Goal: Transaction & Acquisition: Purchase product/service

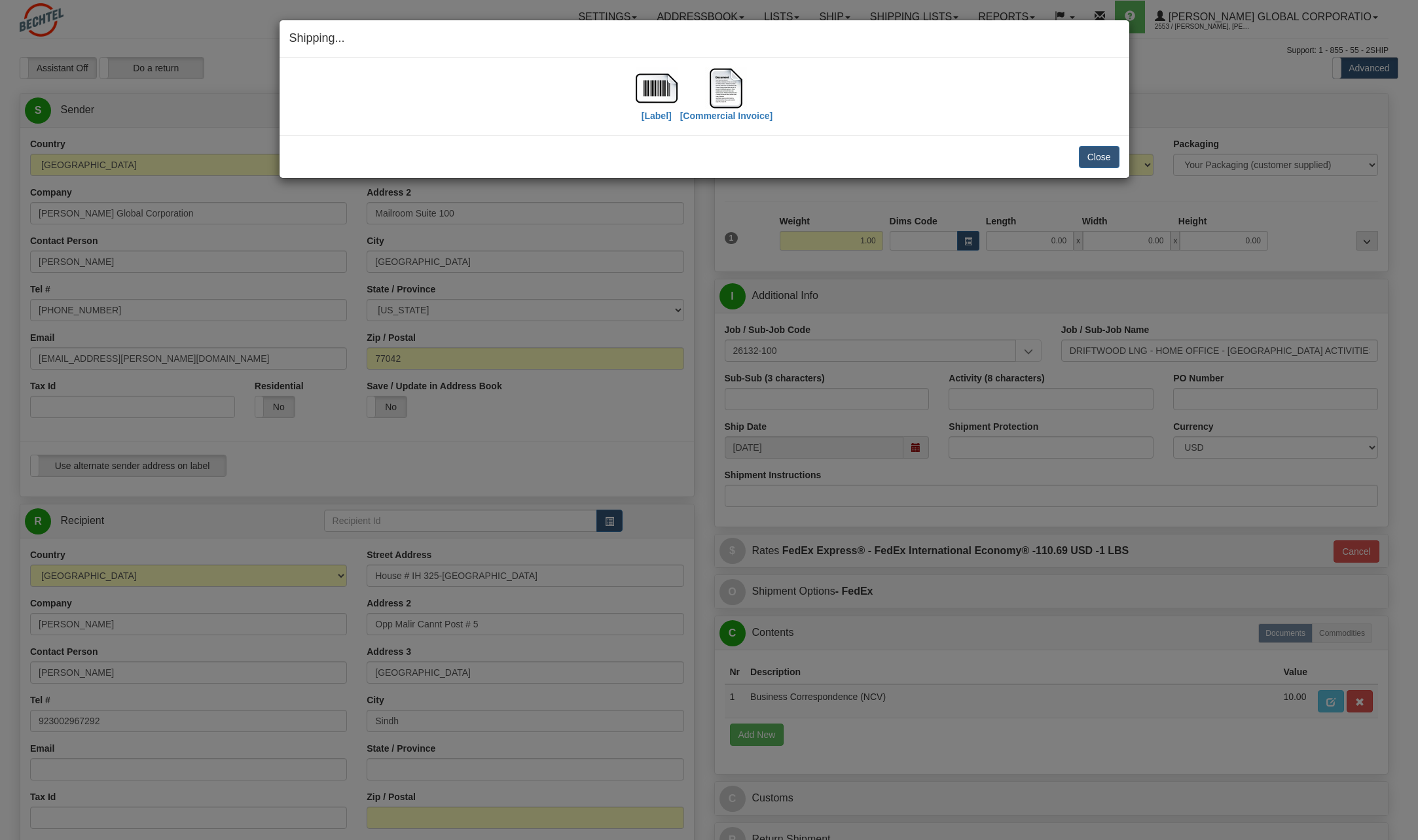
select select "PK"
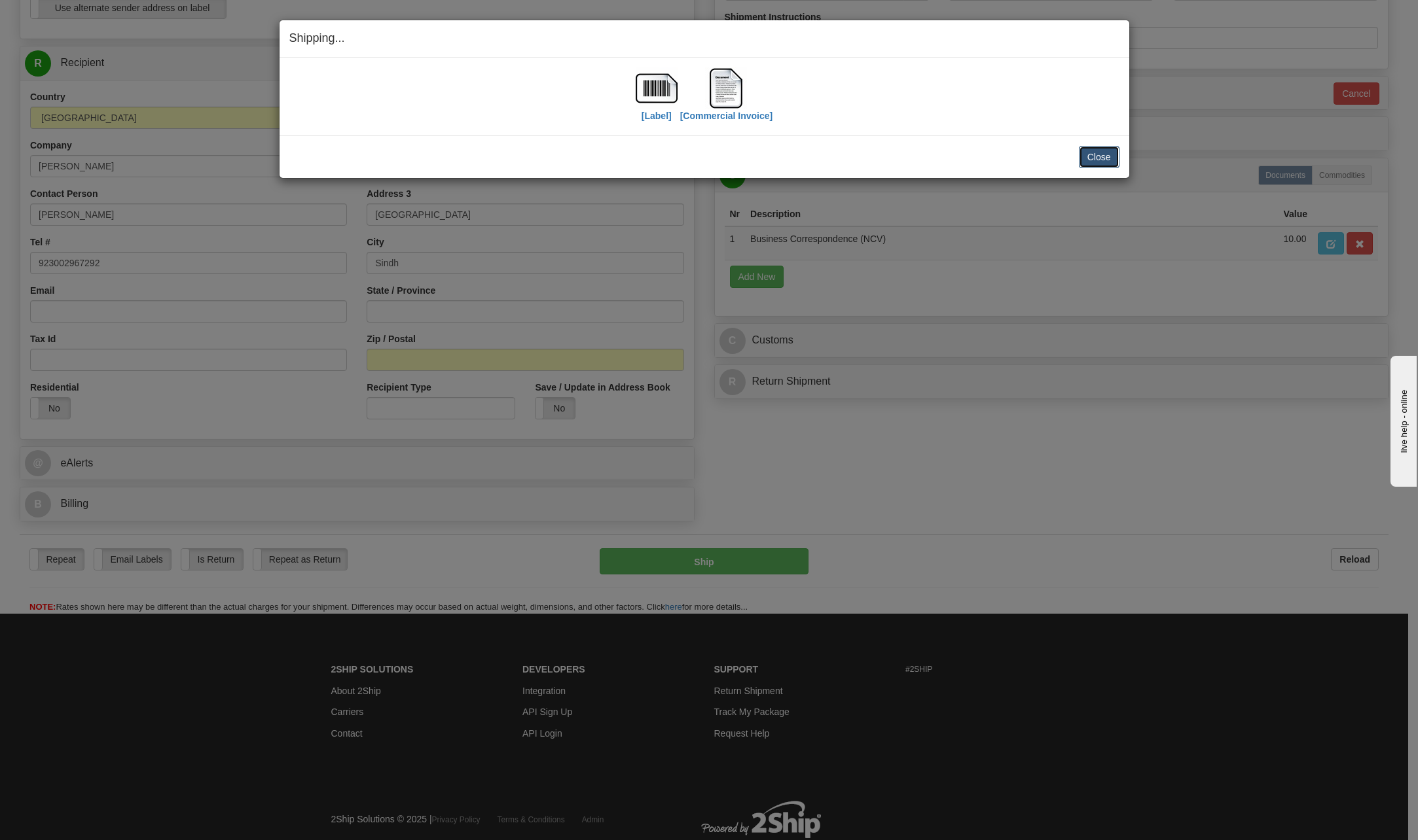
click at [1098, 159] on button "Close" at bounding box center [1099, 157] width 41 height 22
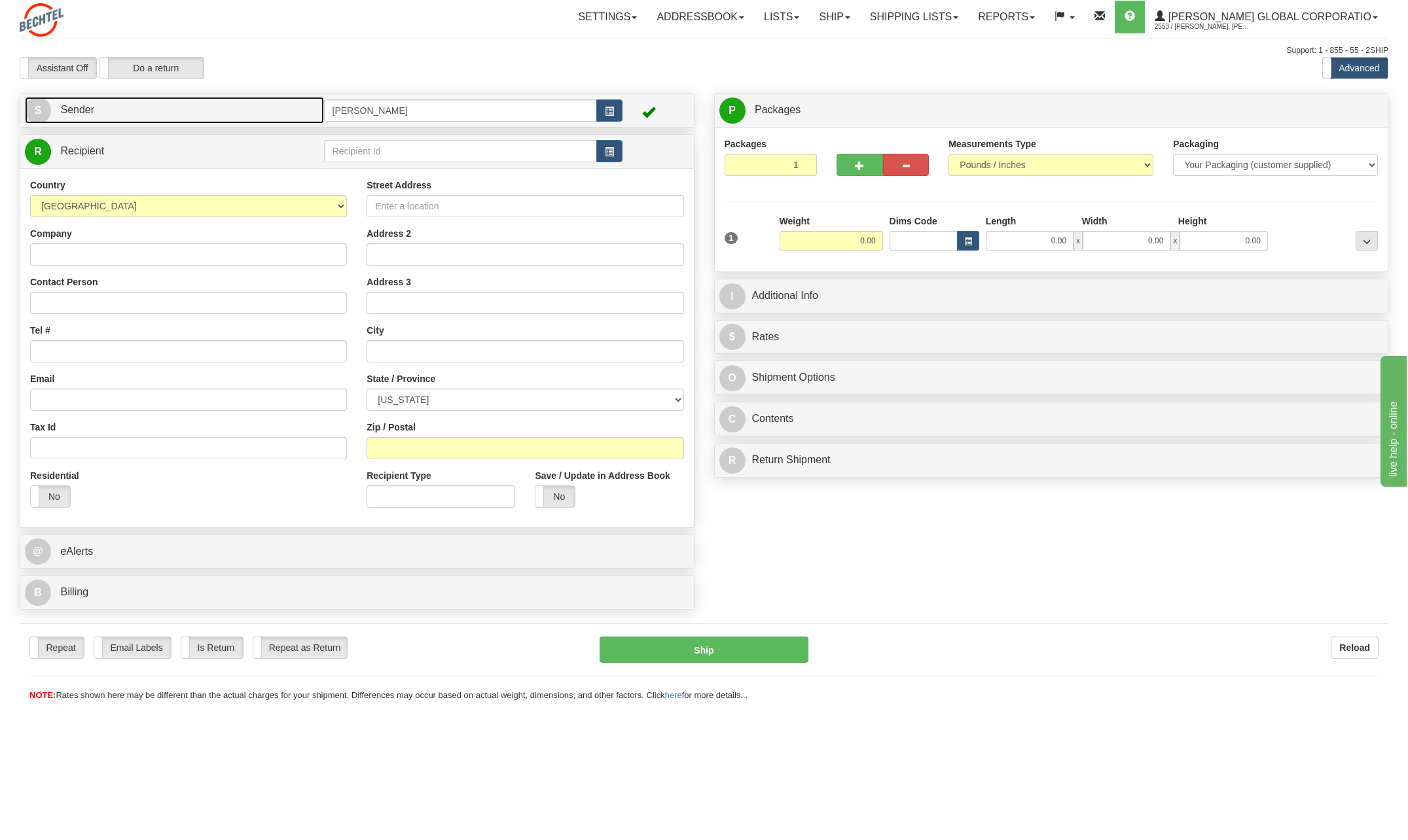
click at [39, 106] on span "S" at bounding box center [38, 110] width 26 height 26
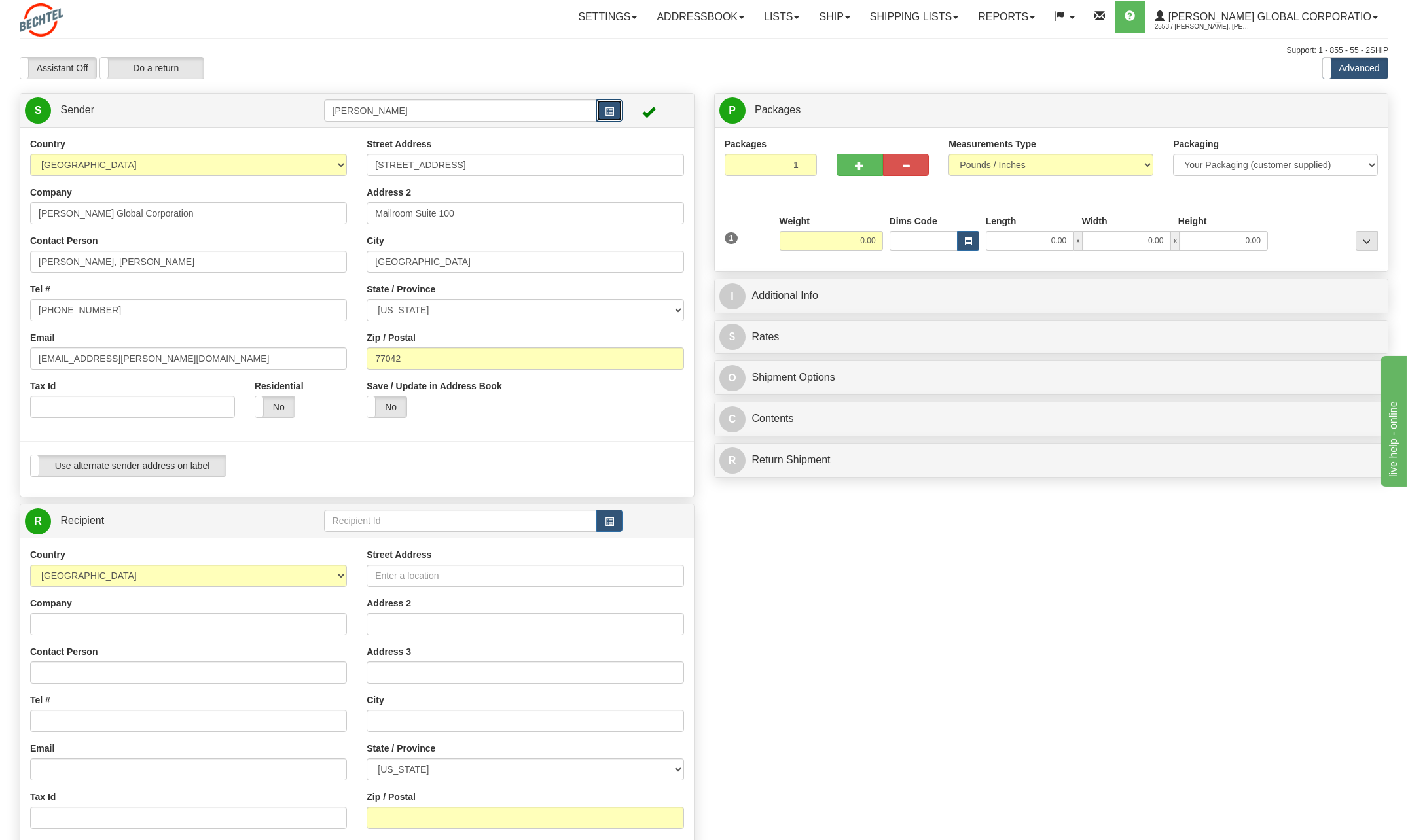
click at [609, 100] on button "button" at bounding box center [609, 110] width 26 height 22
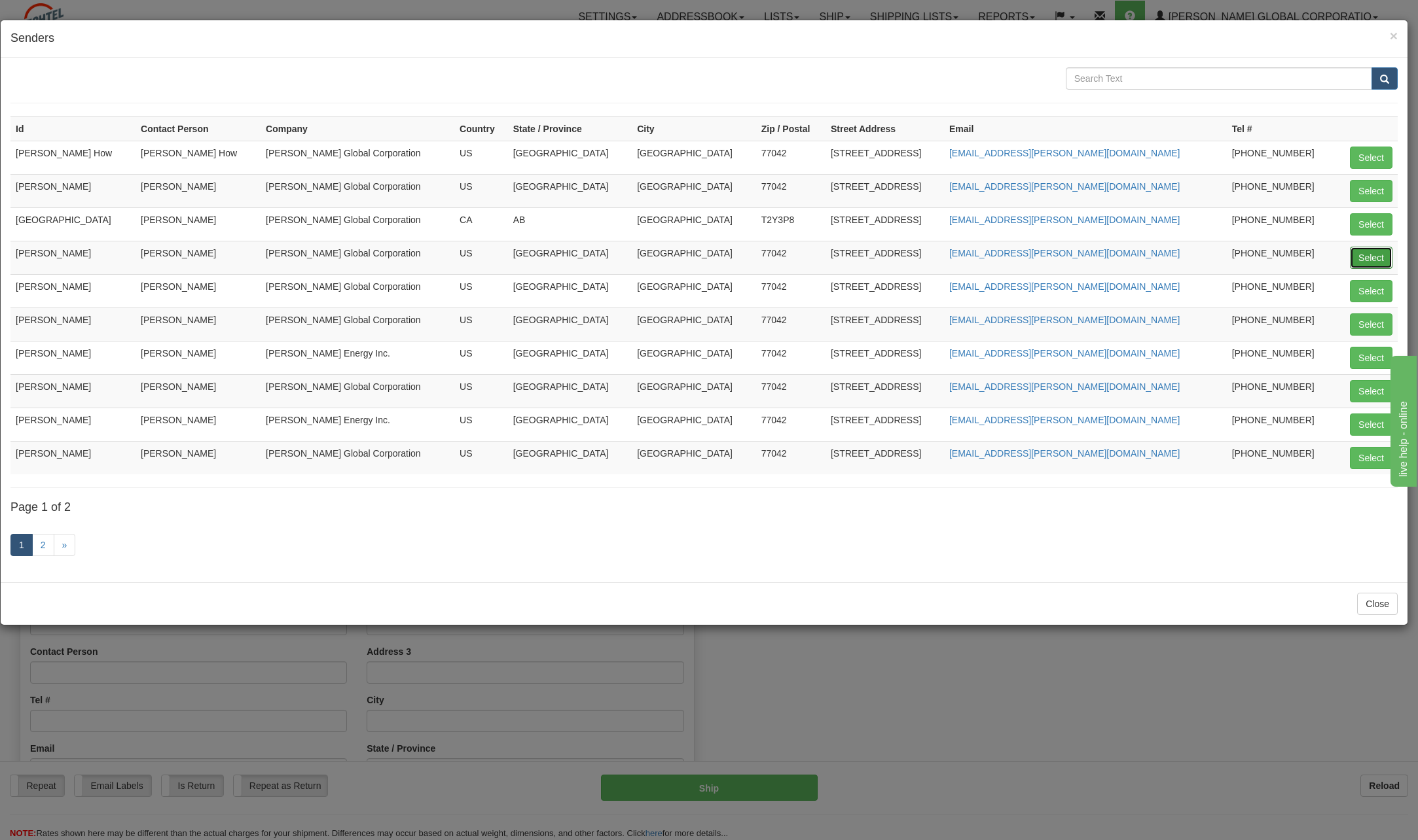
click at [1371, 255] on button "Select" at bounding box center [1371, 258] width 42 height 22
type input "[PERSON_NAME]"
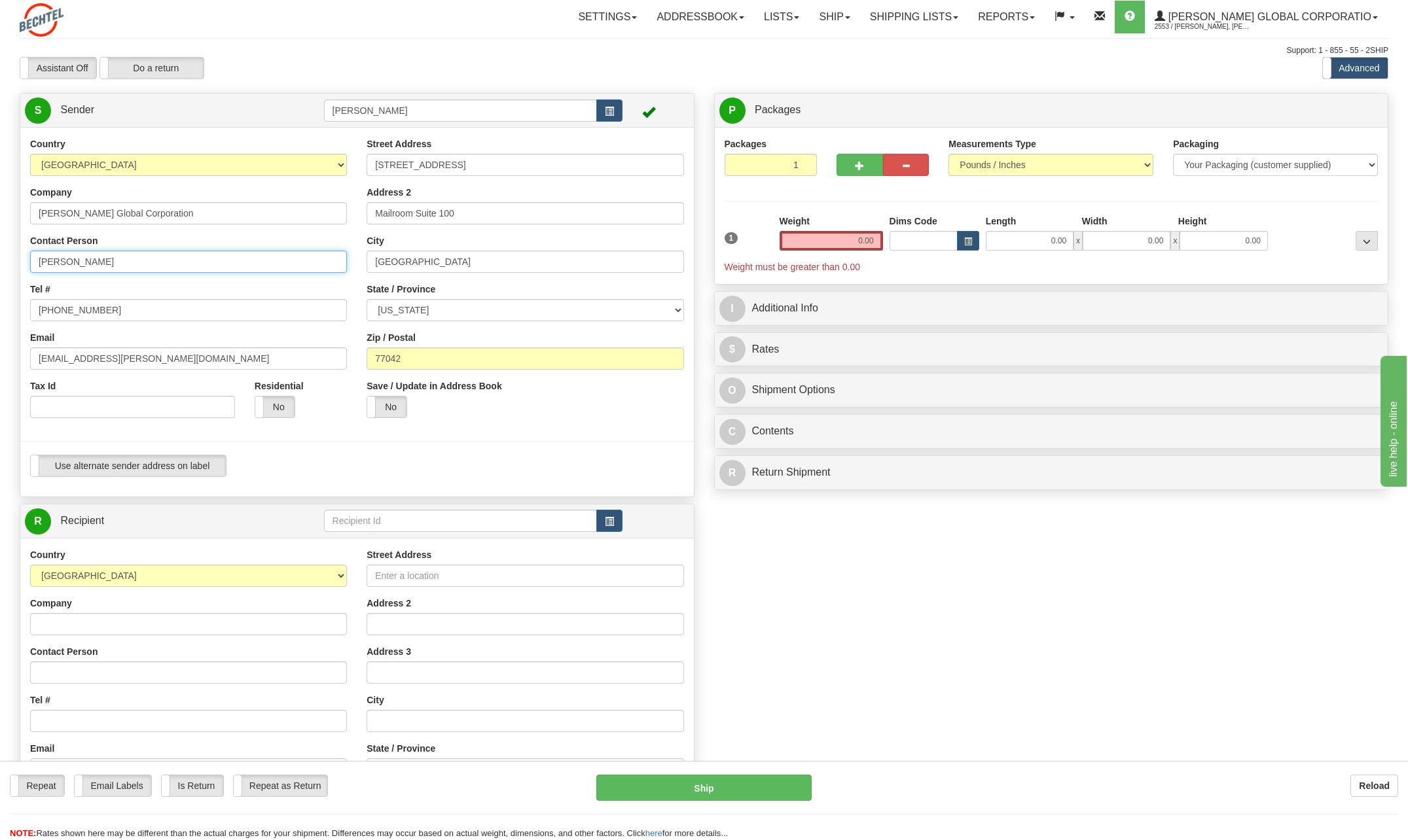
click at [163, 263] on input "[PERSON_NAME]" at bounding box center [189, 261] width 317 height 22
type input "C"
type input "Vanessa Serrata"
click at [322, 286] on div "Tel # 713 235-9527" at bounding box center [189, 302] width 317 height 39
drag, startPoint x: 124, startPoint y: 314, endPoint x: 116, endPoint y: 315, distance: 8.1
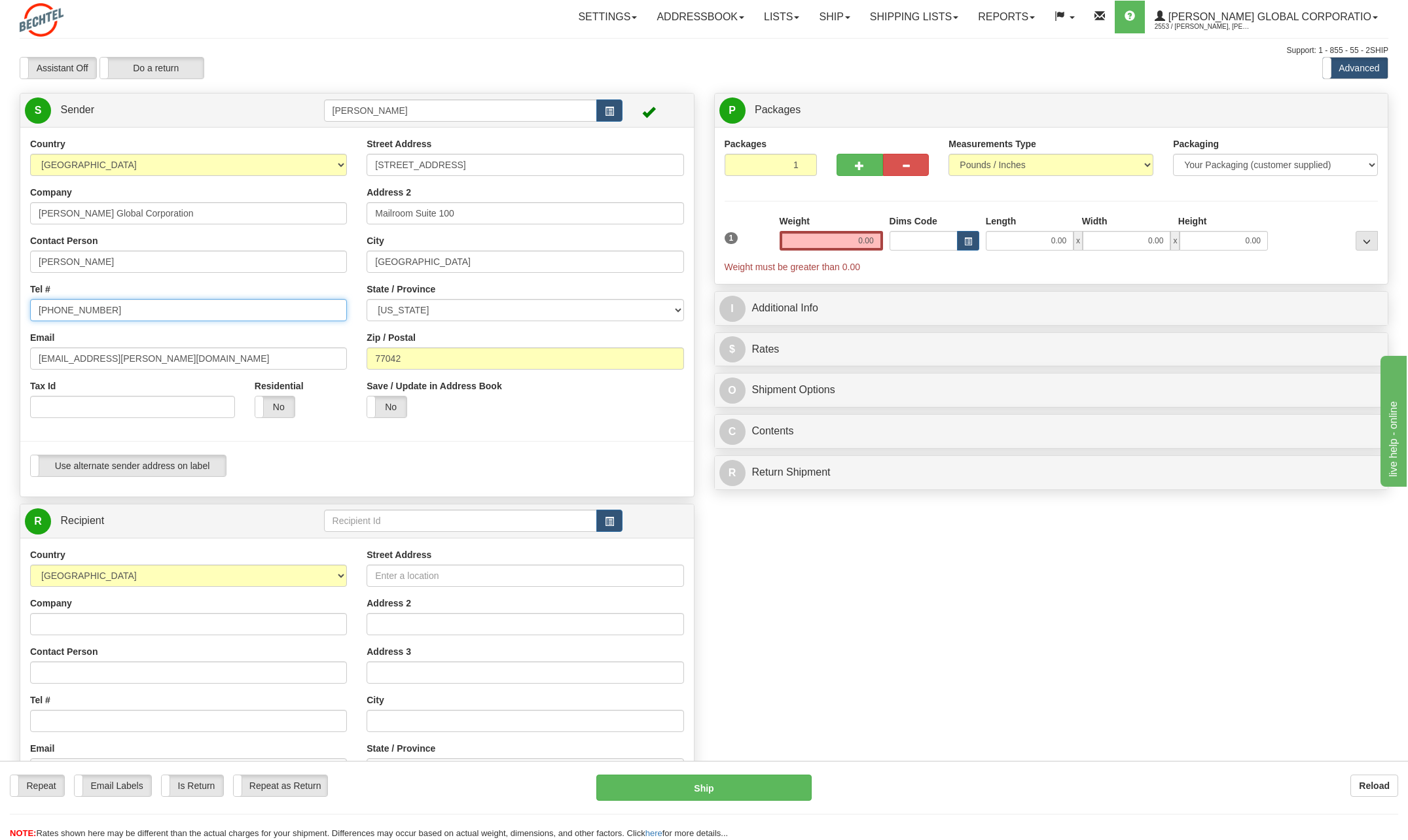
click at [124, 315] on input "[PHONE_NUMBER]" at bounding box center [189, 310] width 317 height 22
type input "713 235-1564"
drag, startPoint x: 83, startPoint y: 356, endPoint x: -47, endPoint y: 356, distance: 130.0
click at [0, 356] on html "Training Course Close Toggle navigation Settings Shipping Preferences New Sende…" at bounding box center [704, 420] width 1408 height 840
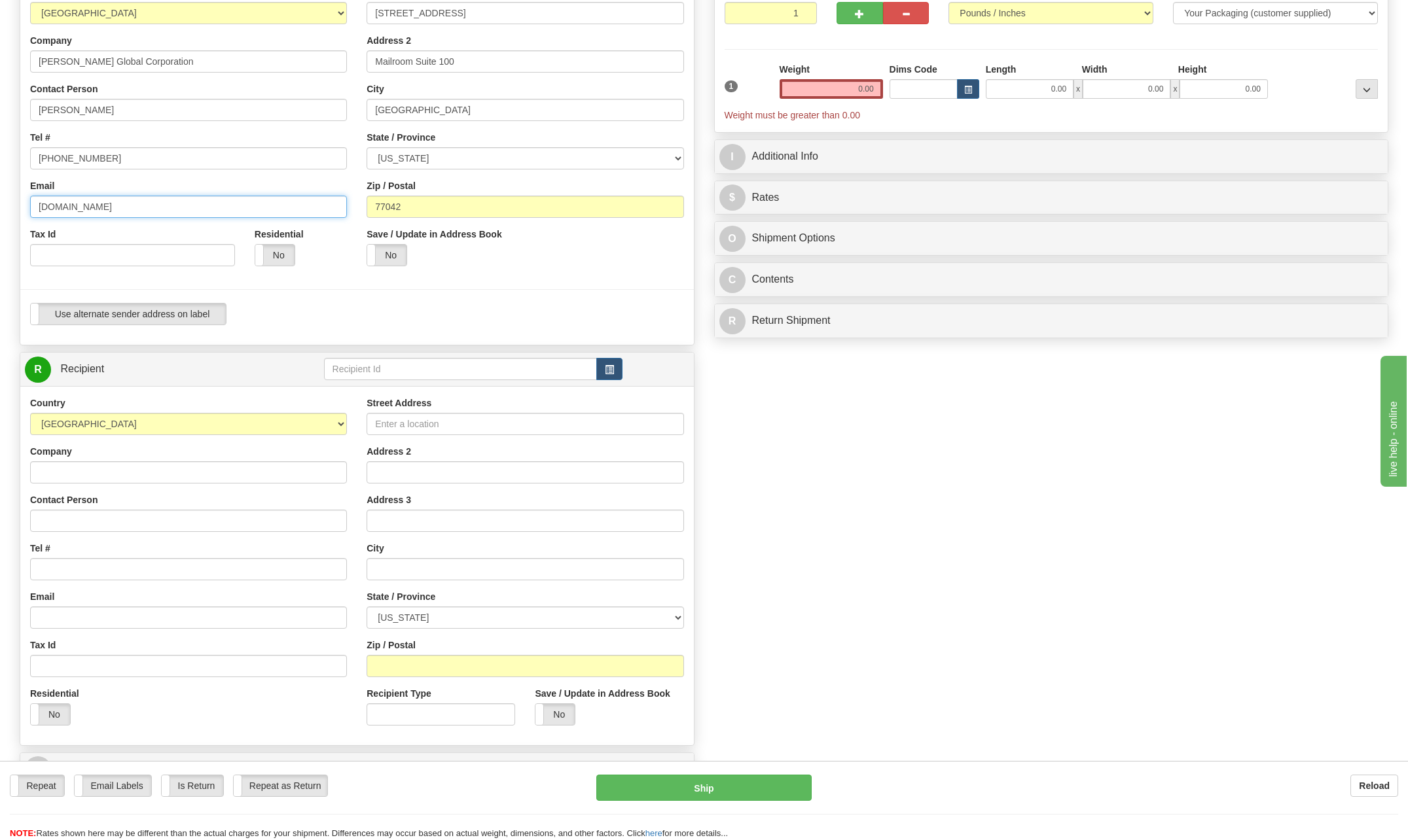
scroll to position [196, 0]
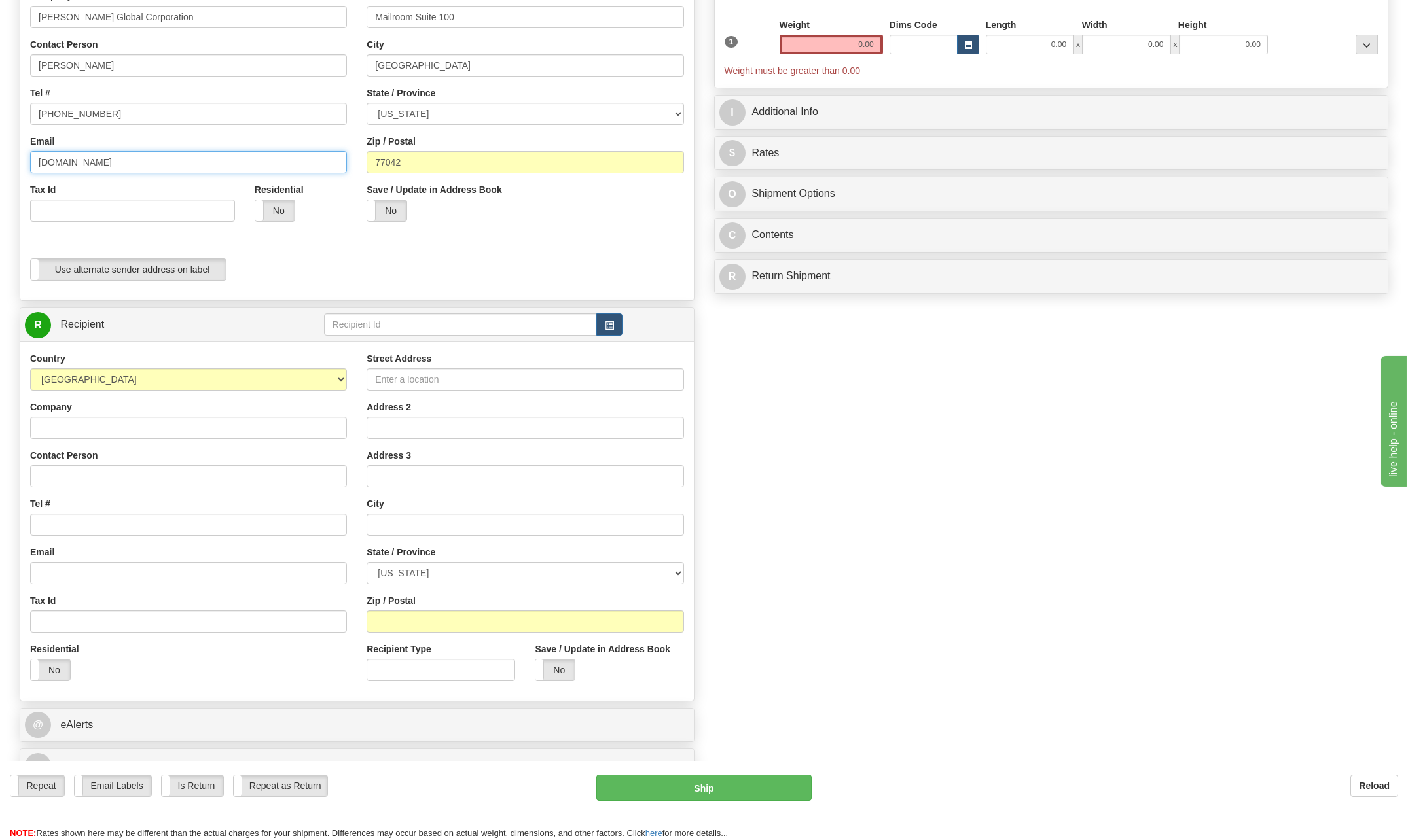
type input "vserrat2bechtel.com"
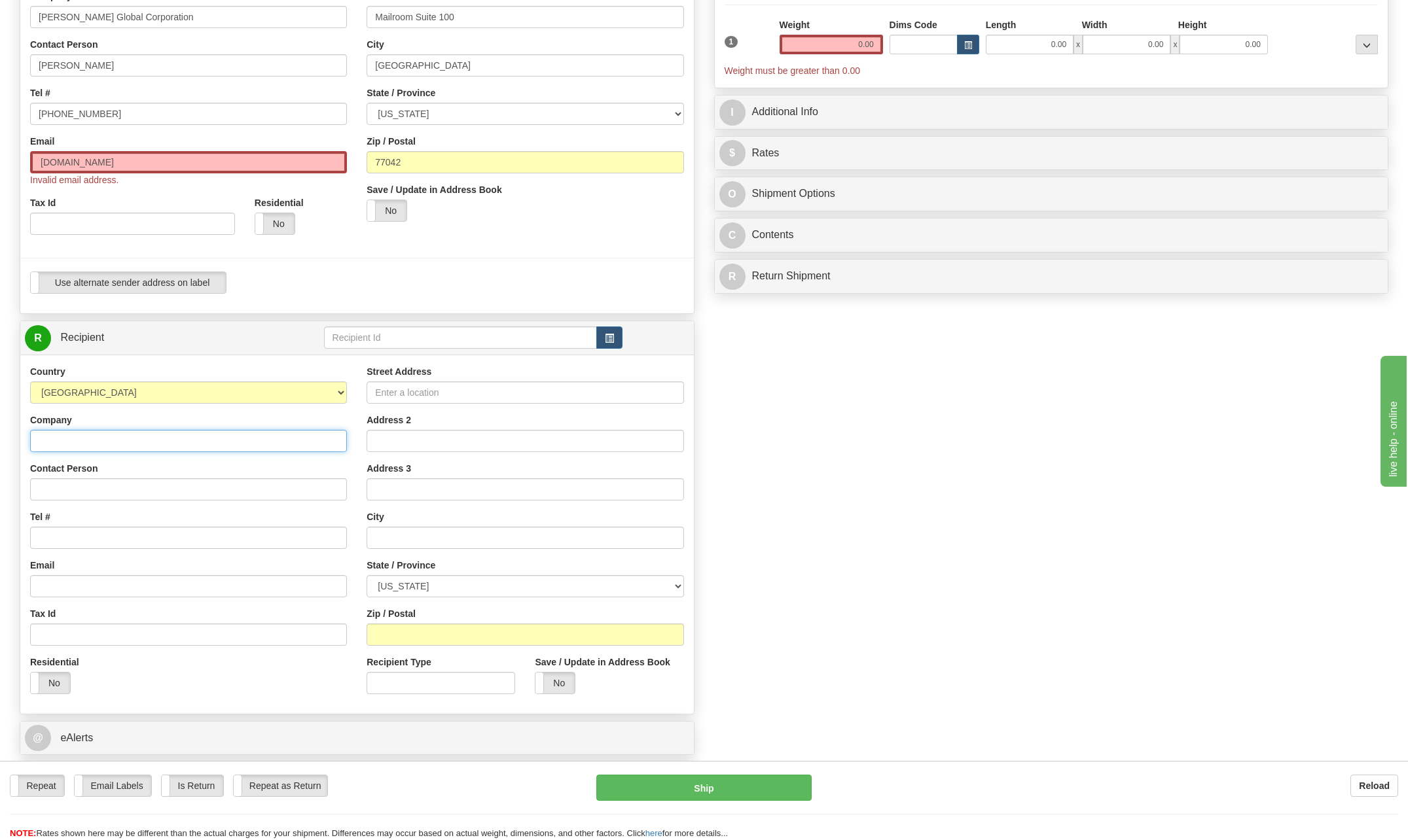
click at [73, 430] on input "Company" at bounding box center [189, 441] width 317 height 22
type input "Natixis"
click at [96, 493] on input "Contact Person" at bounding box center [189, 489] width 317 height 22
type input "Syed Raza"
click at [75, 542] on input "Tel #" at bounding box center [189, 538] width 317 height 22
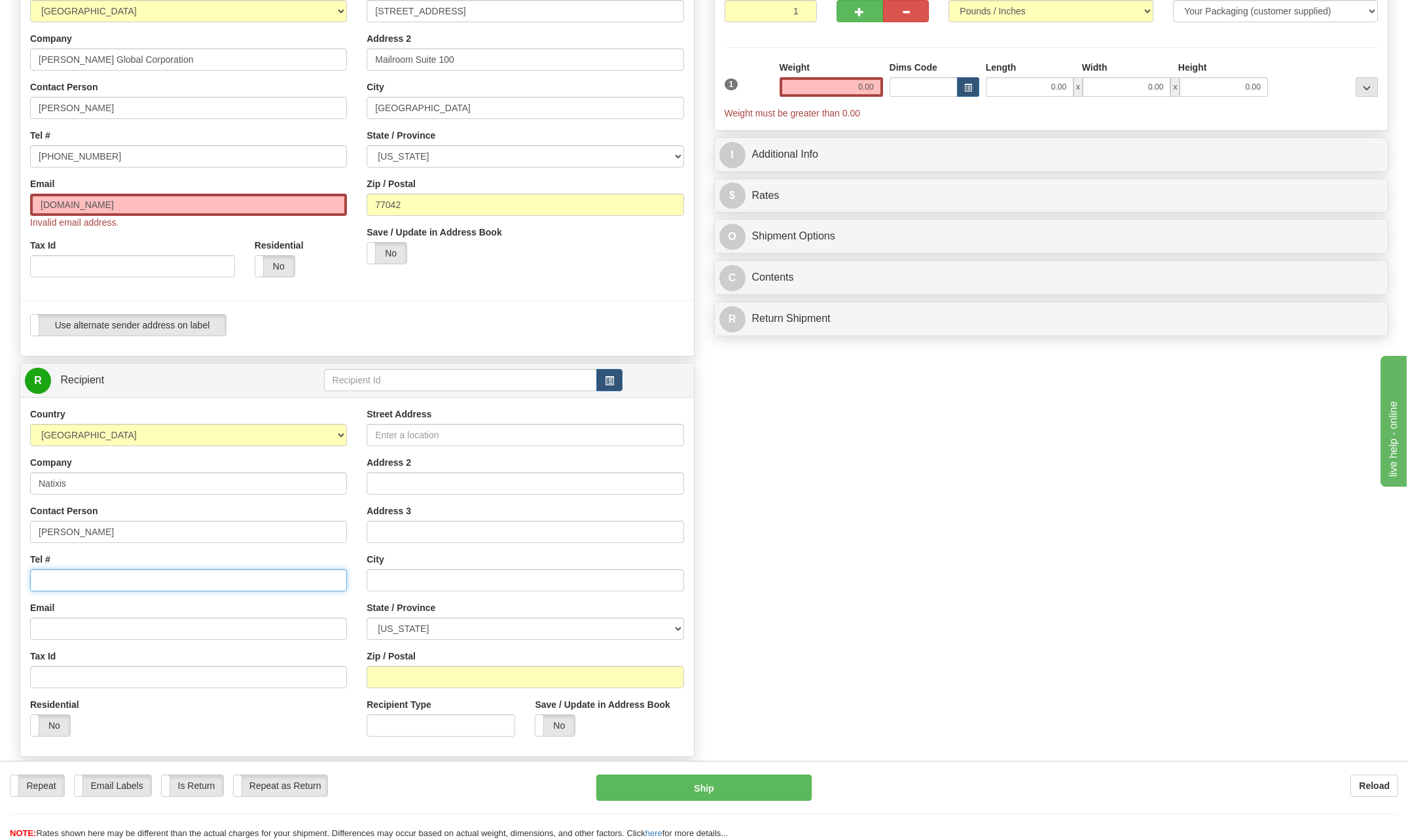
scroll to position [131, 0]
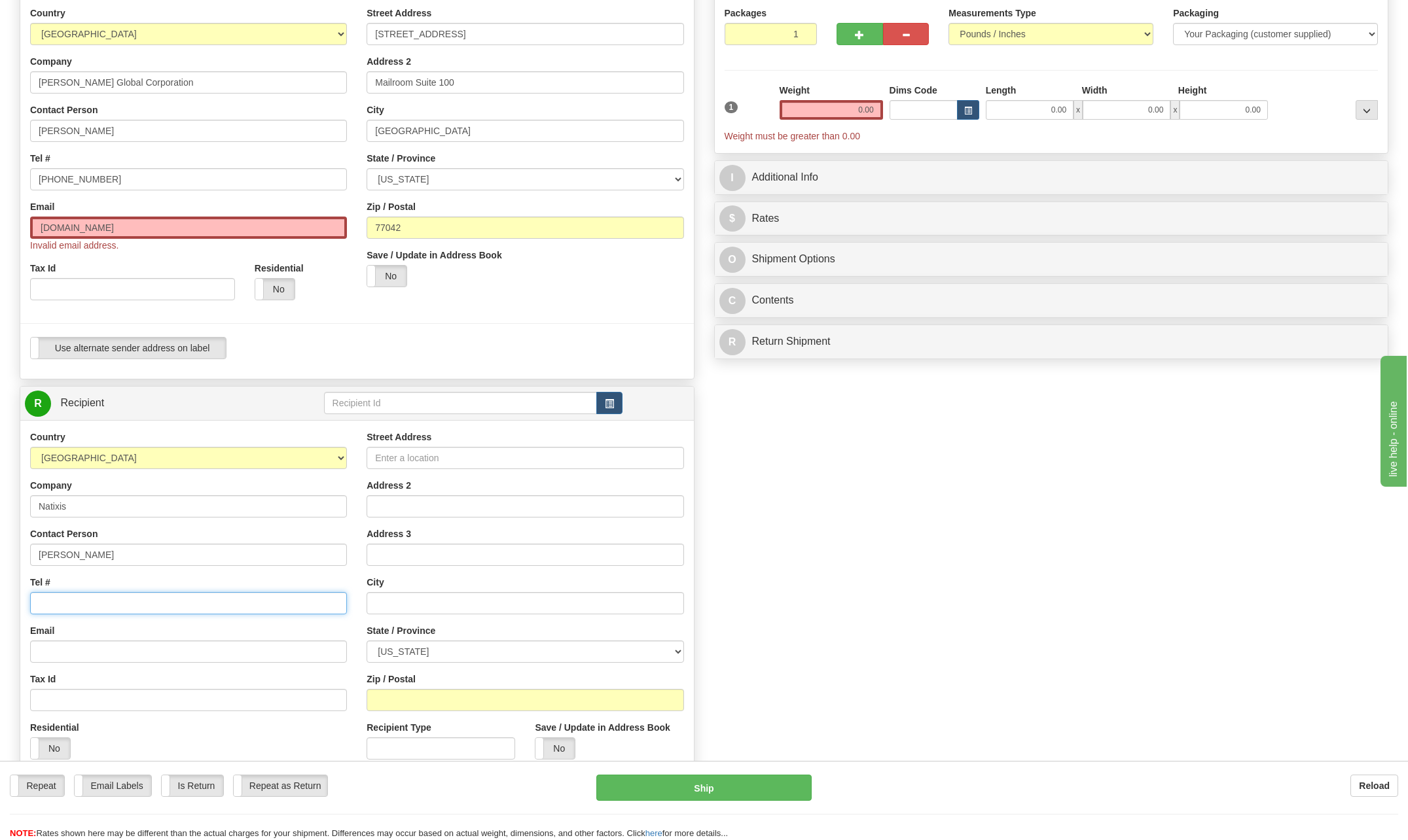
click at [104, 607] on input "Tel #" at bounding box center [189, 603] width 317 height 22
type input "[PHONE_NUMBER]"
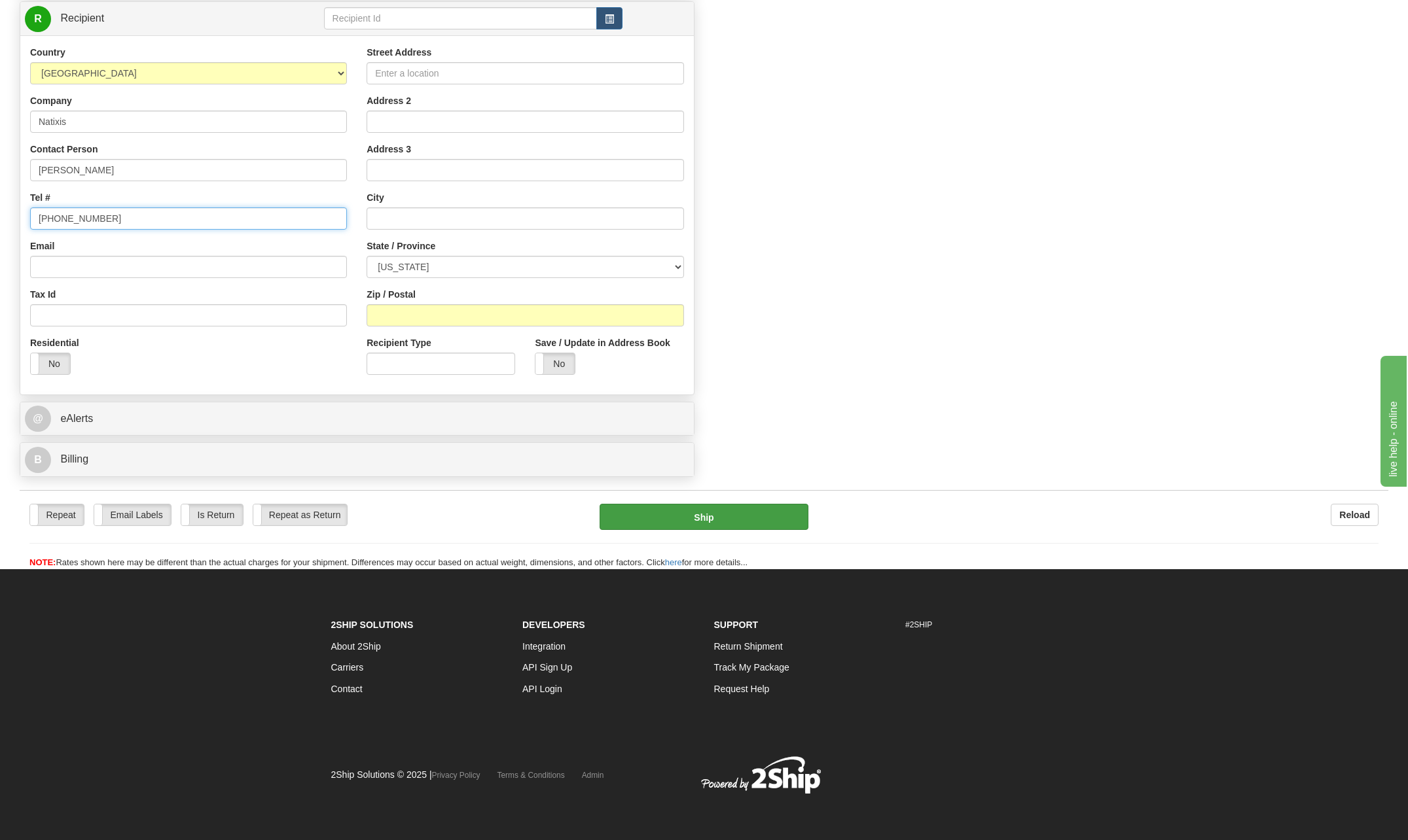
scroll to position [386, 0]
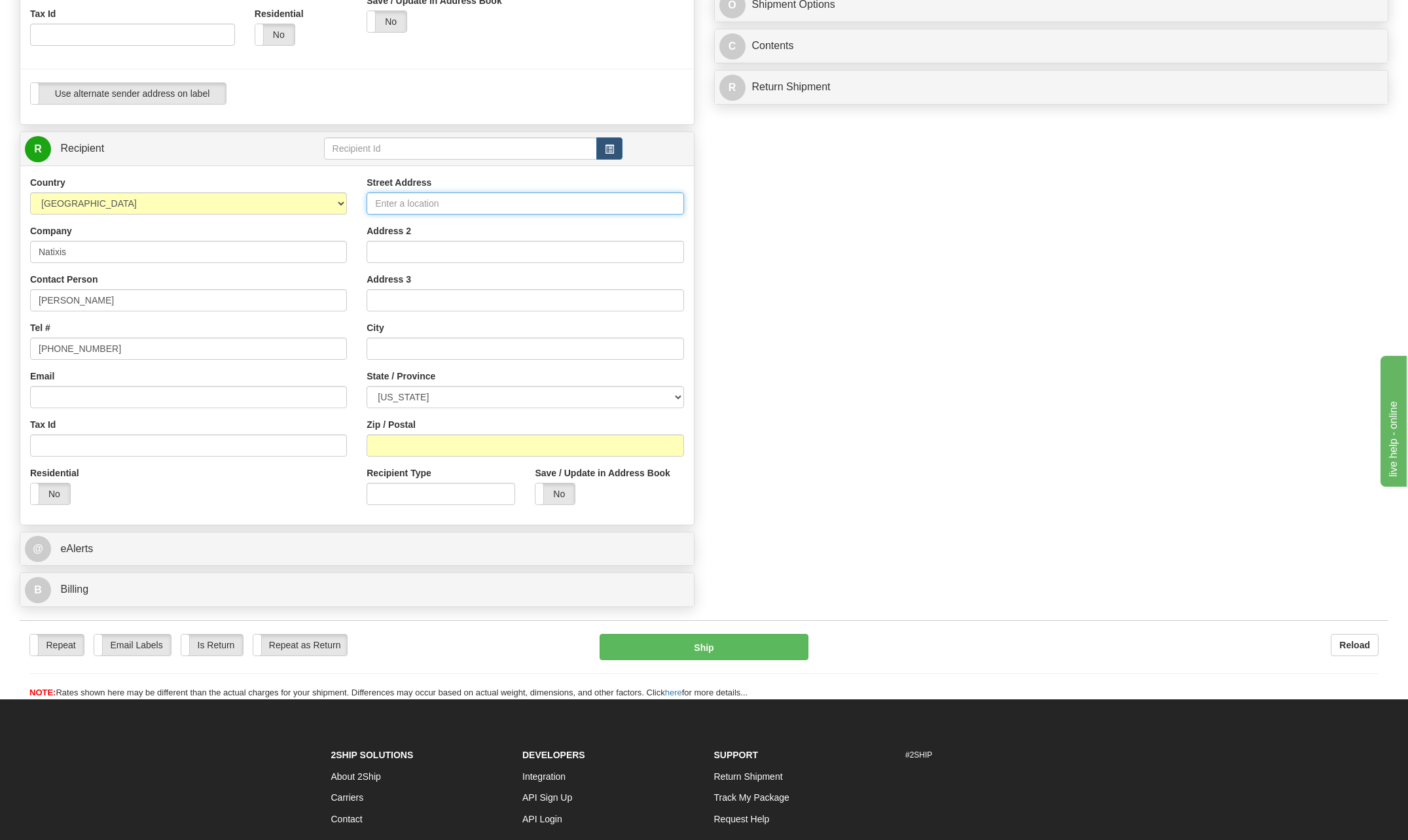
click at [387, 207] on input "Street Address" at bounding box center [525, 203] width 317 height 22
click at [435, 203] on input "1251 Aveneue of the Americas" at bounding box center [525, 203] width 317 height 22
type input "1251 Avenue of the Americas"
click at [430, 247] on input "Address 2" at bounding box center [525, 252] width 317 height 22
type input "3rd Floor"
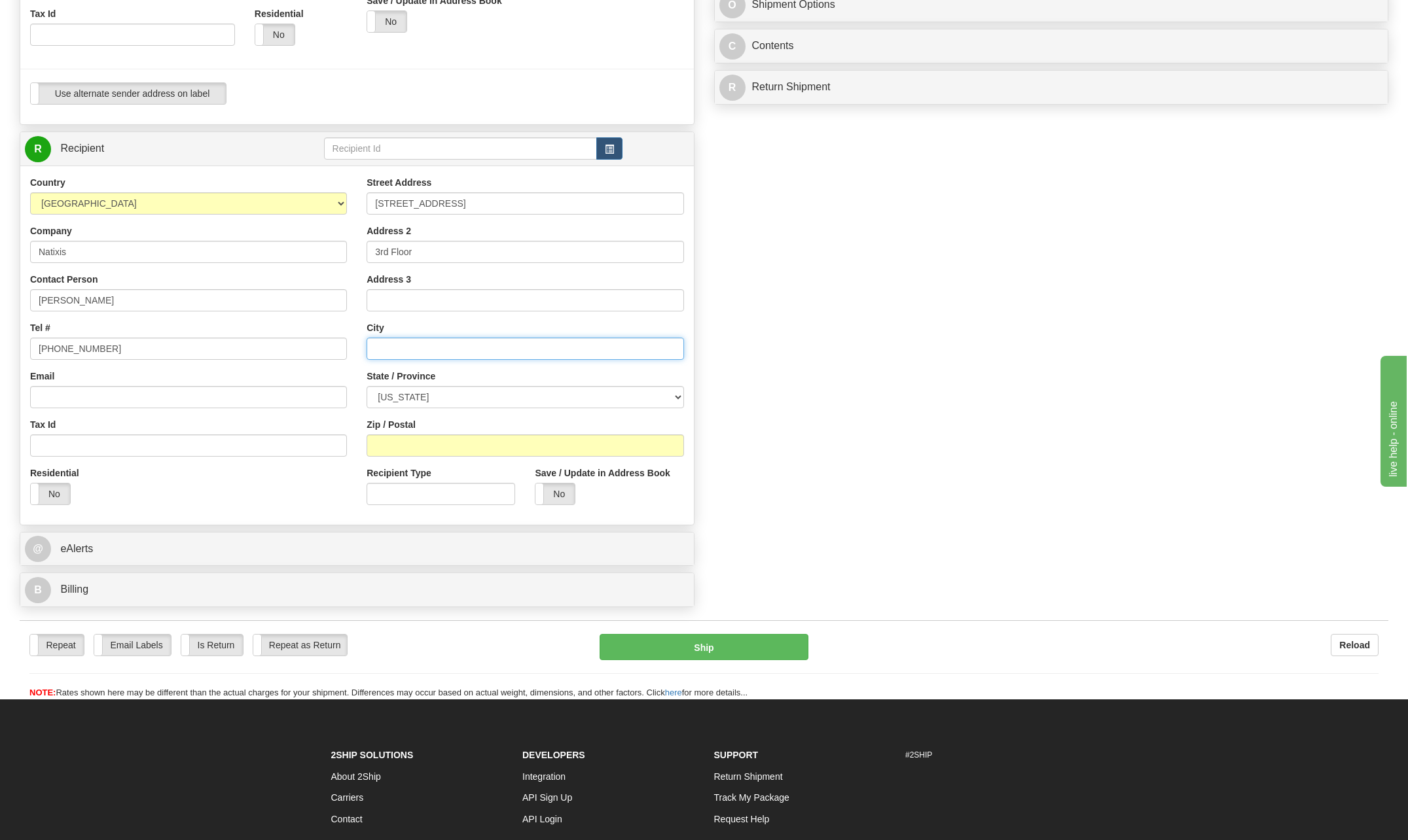
click at [421, 344] on input "text" at bounding box center [525, 348] width 317 height 22
type input "New York"
click at [676, 392] on select "ALABAMA ALASKA ARIZONA ARKANSAS Armed Forces America Armed Forces Europe Armed …" at bounding box center [525, 397] width 317 height 22
select select "NY"
click at [367, 386] on select "ALABAMA ALASKA ARIZONA ARKANSAS Armed Forces America Armed Forces Europe Armed …" at bounding box center [525, 397] width 317 height 22
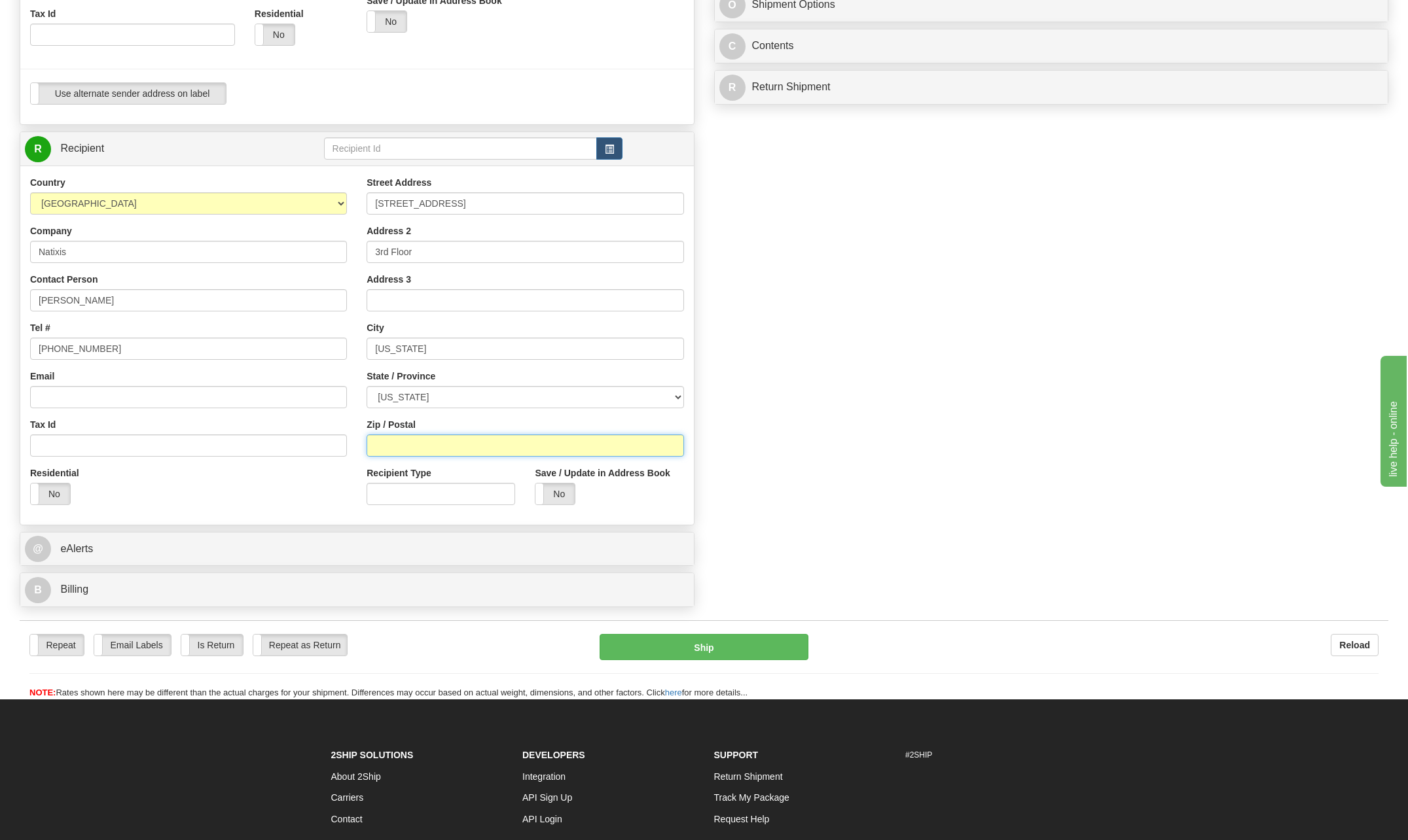
click at [444, 444] on input "Zip / Postal" at bounding box center [525, 446] width 317 height 22
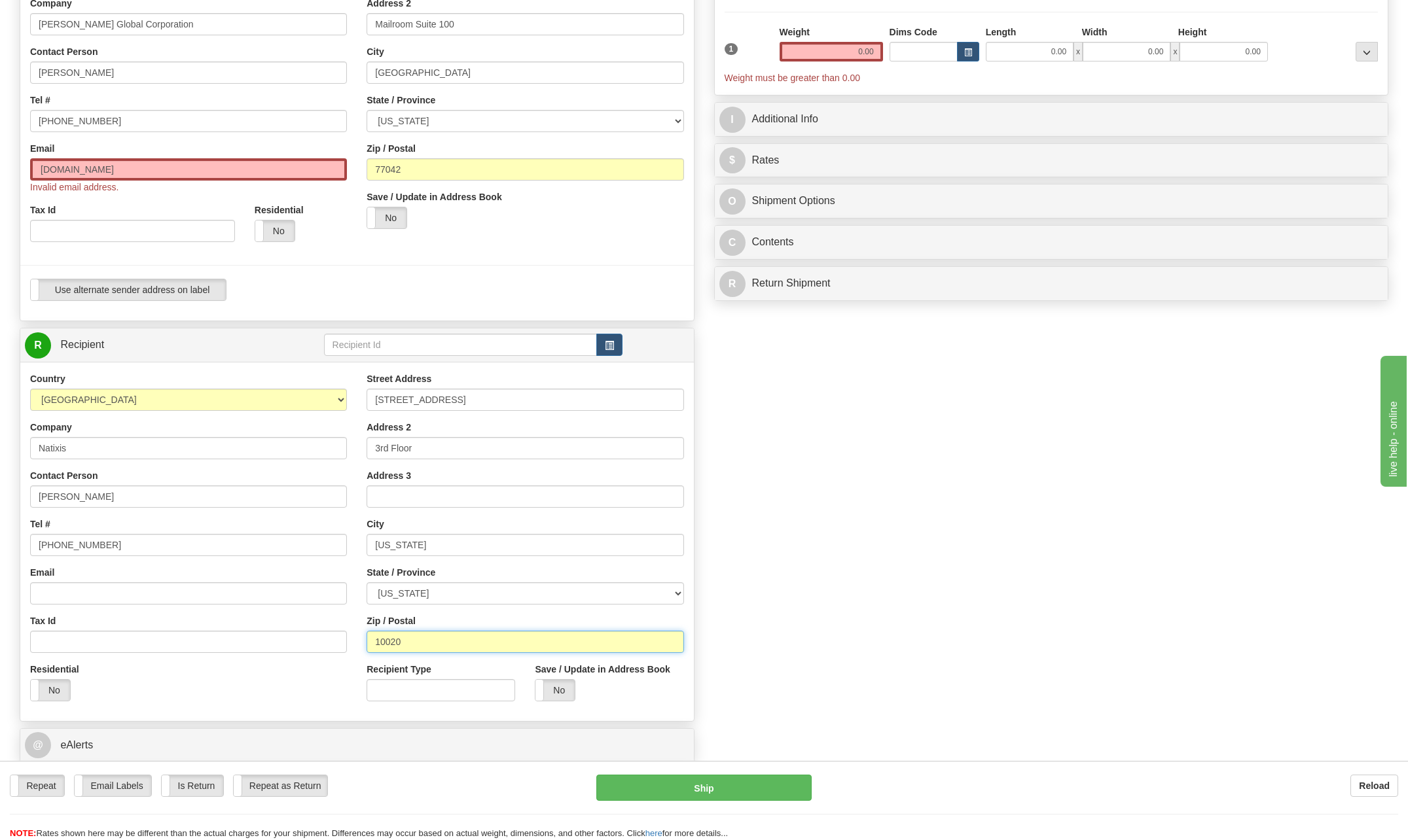
scroll to position [123, 0]
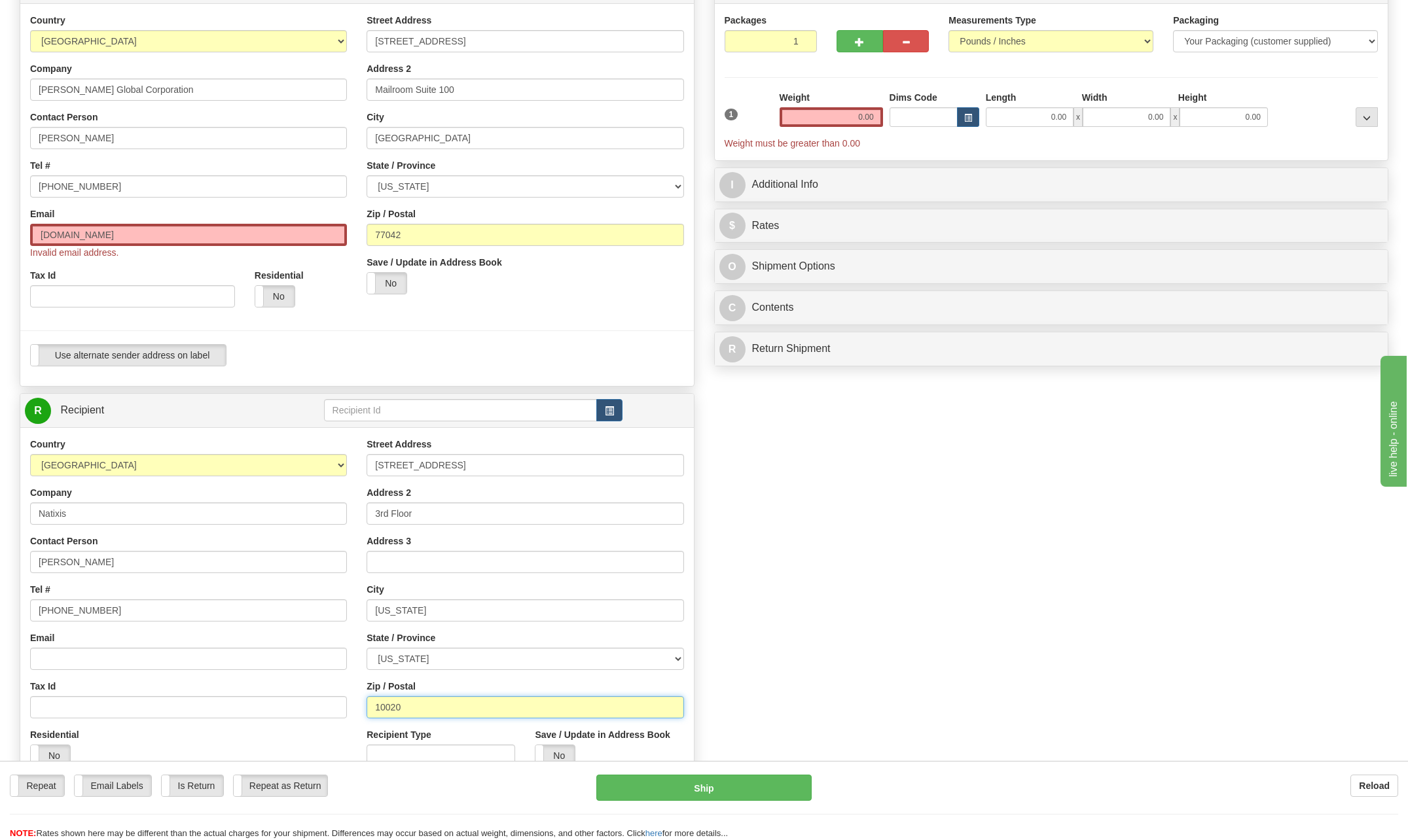
type input "10020"
click at [141, 232] on input "vserrat2bechtel.com" at bounding box center [189, 234] width 317 height 22
type input "v"
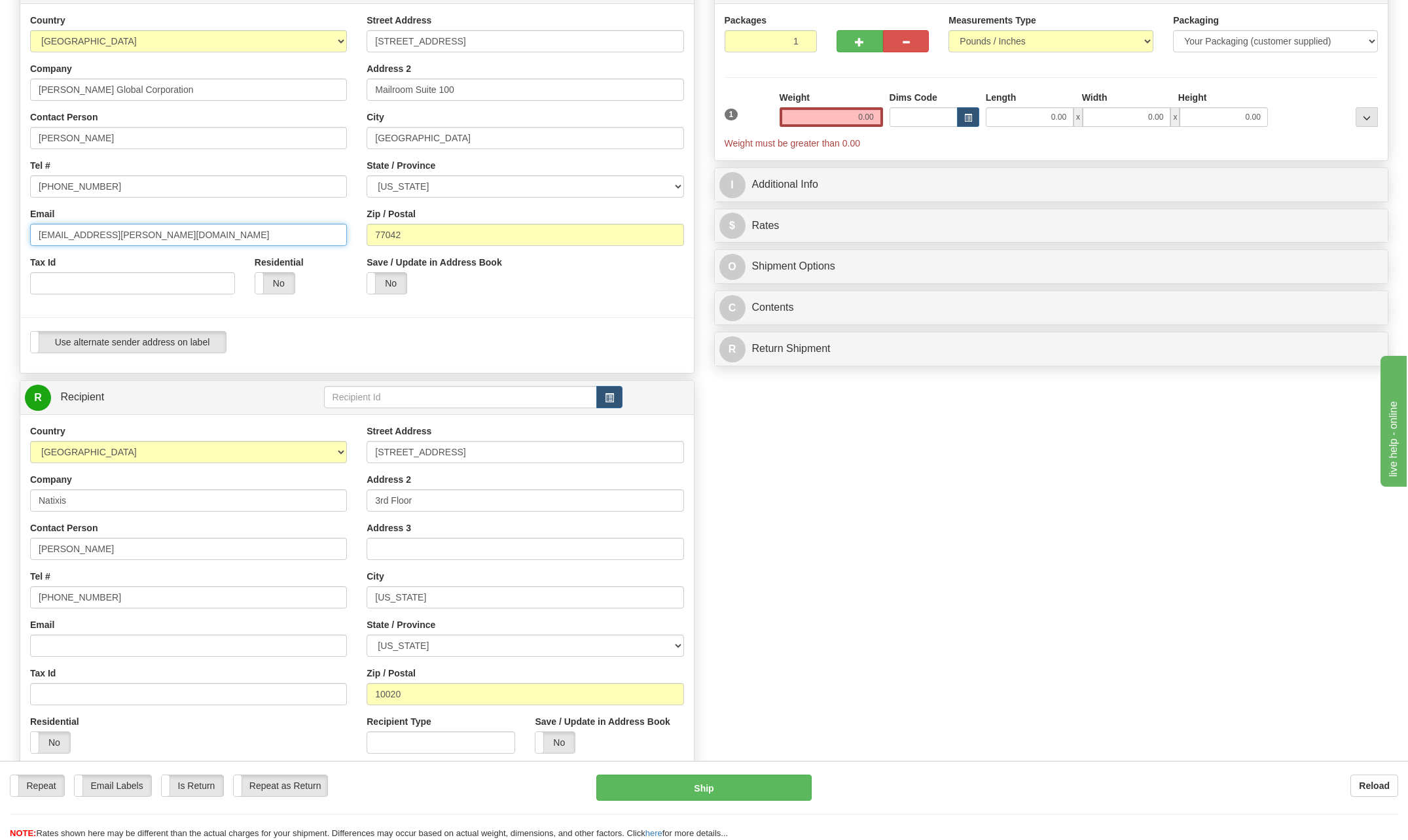
type input "vserrat2@bechtel.com"
click at [335, 318] on div at bounding box center [357, 318] width 693 height 27
drag, startPoint x: 854, startPoint y: 115, endPoint x: 1003, endPoint y: 127, distance: 149.5
click at [1003, 127] on div "1 Weight 0.00 Dims Code 0.00" at bounding box center [1051, 121] width 661 height 59
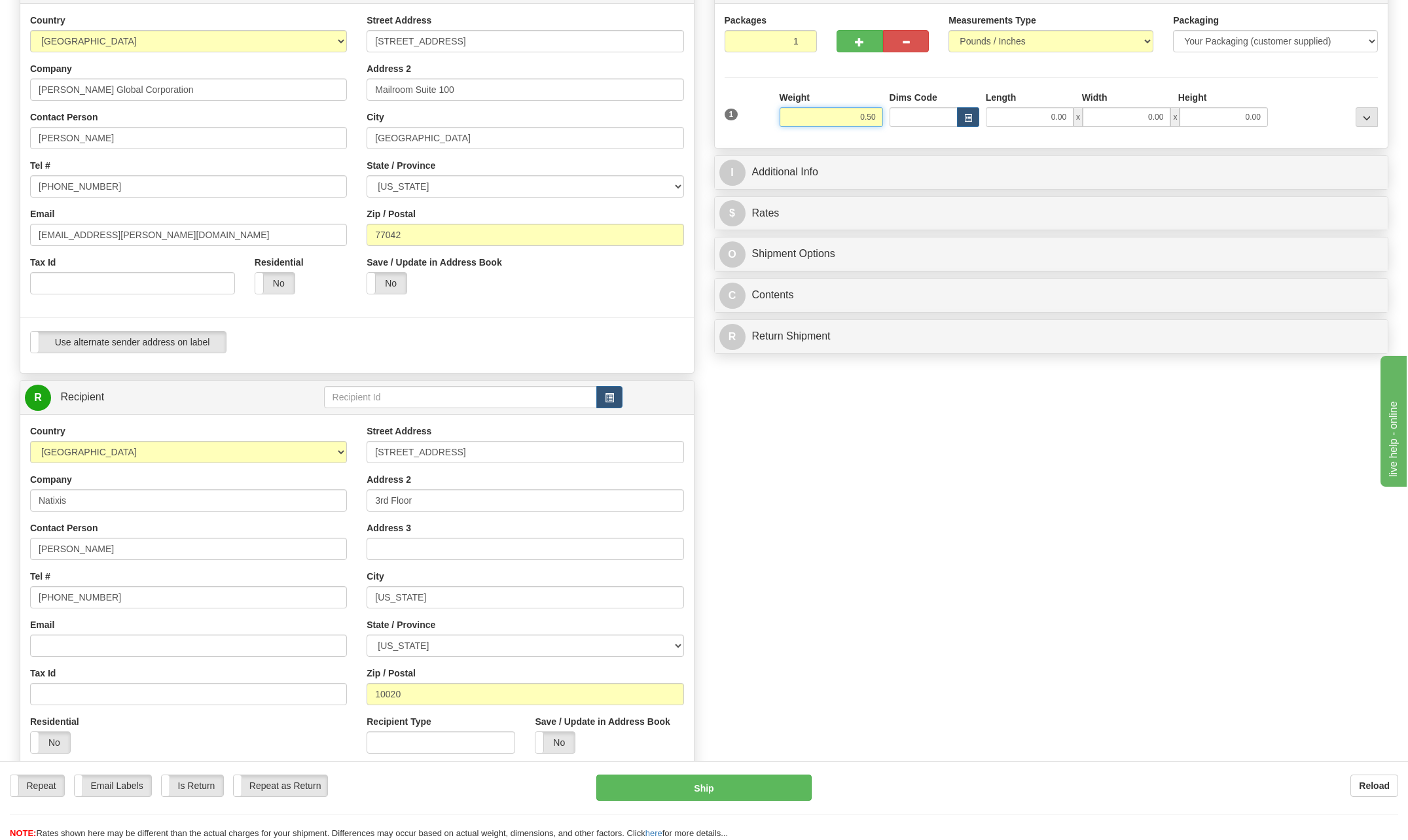
type input "0.50"
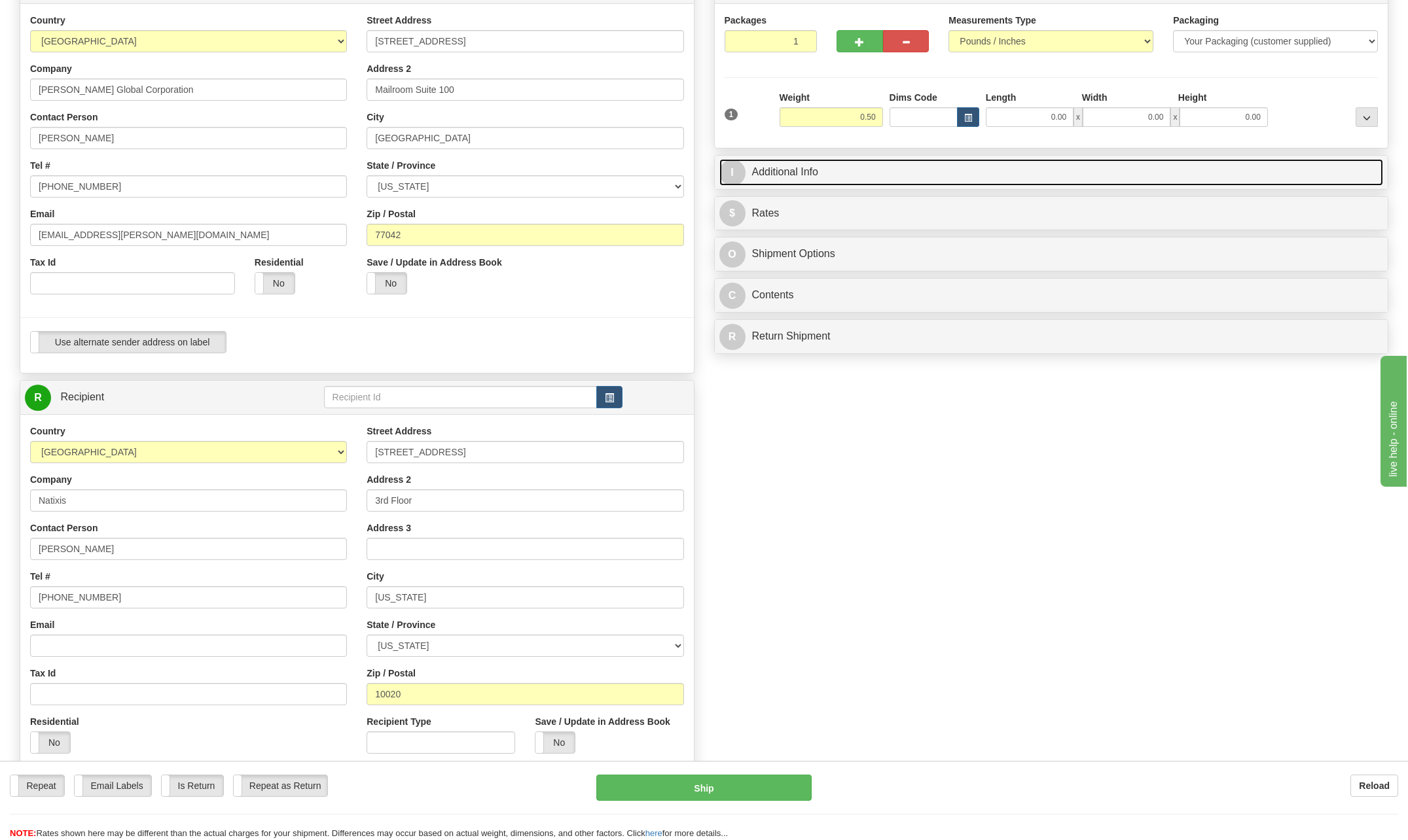
click at [740, 176] on span "I" at bounding box center [733, 173] width 26 height 26
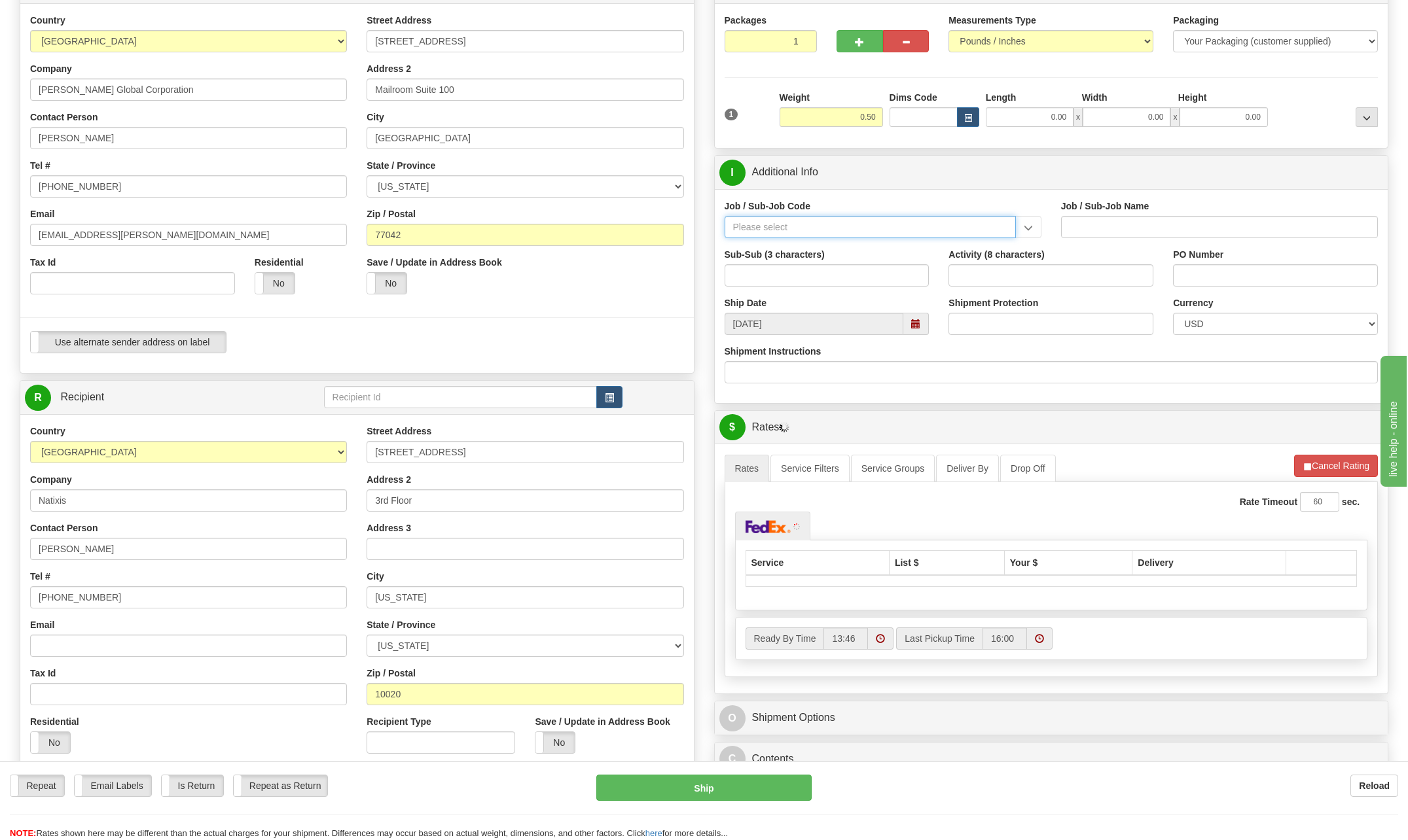
click at [777, 232] on input "Job / Sub-Job Code" at bounding box center [870, 227] width 292 height 22
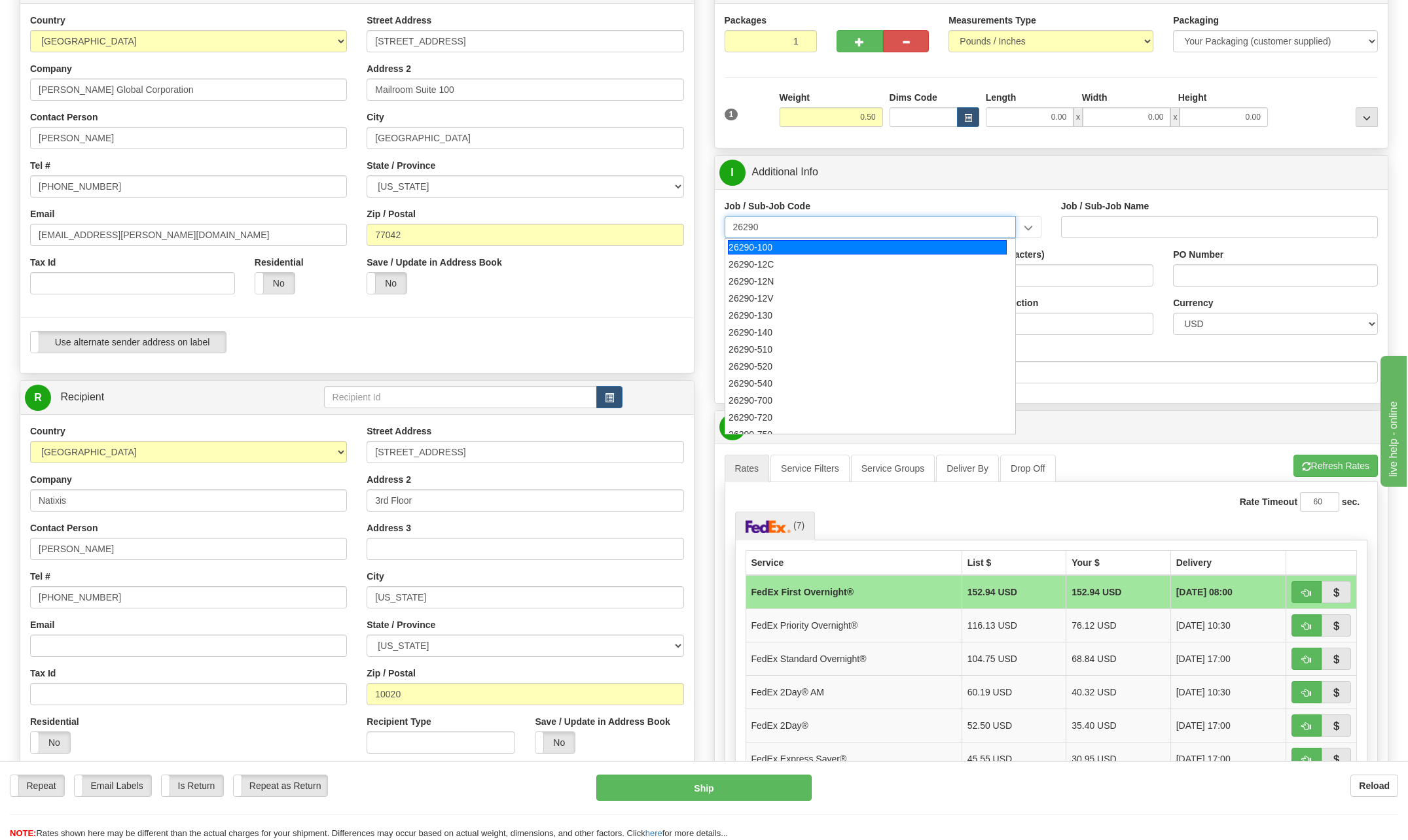
click at [770, 245] on div "26290-100" at bounding box center [867, 248] width 279 height 15
type input "26290-100"
type input "CORPUS CHRISTI LIQUEFACTION STAGE 3 EPC - HOUSTON"
type input "26290-100"
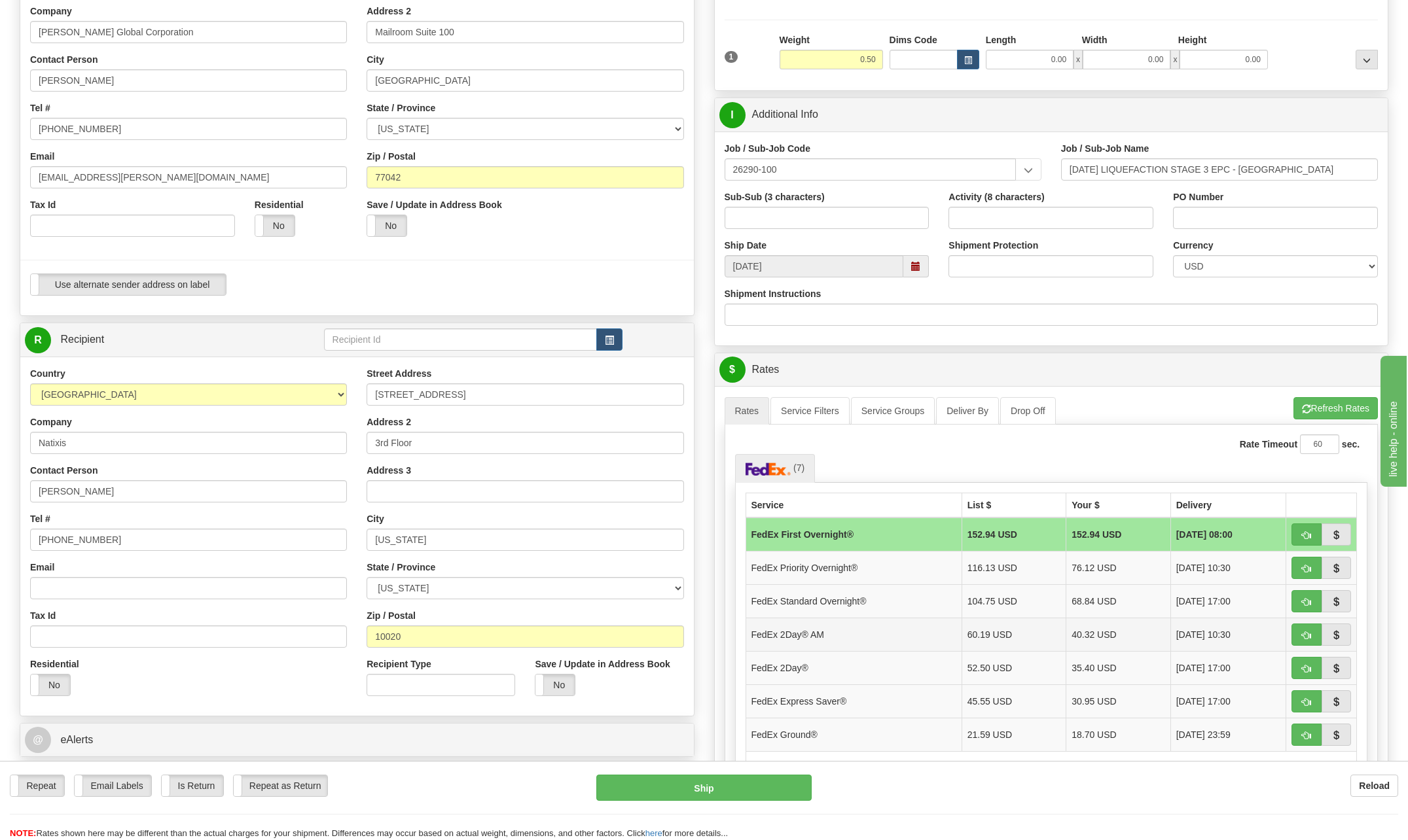
scroll to position [189, 0]
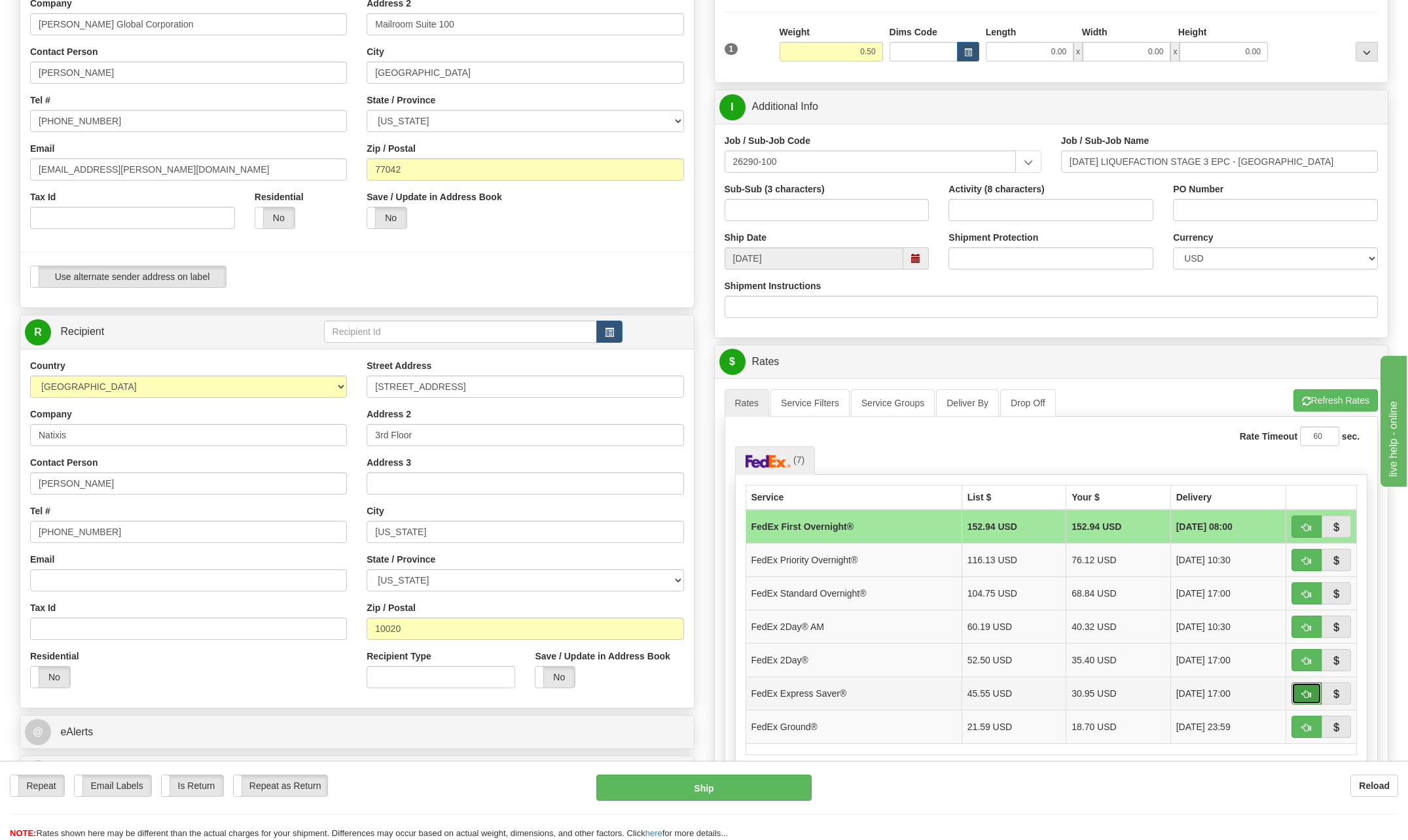
click at [1309, 695] on span "button" at bounding box center [1306, 695] width 9 height 9
type input "20"
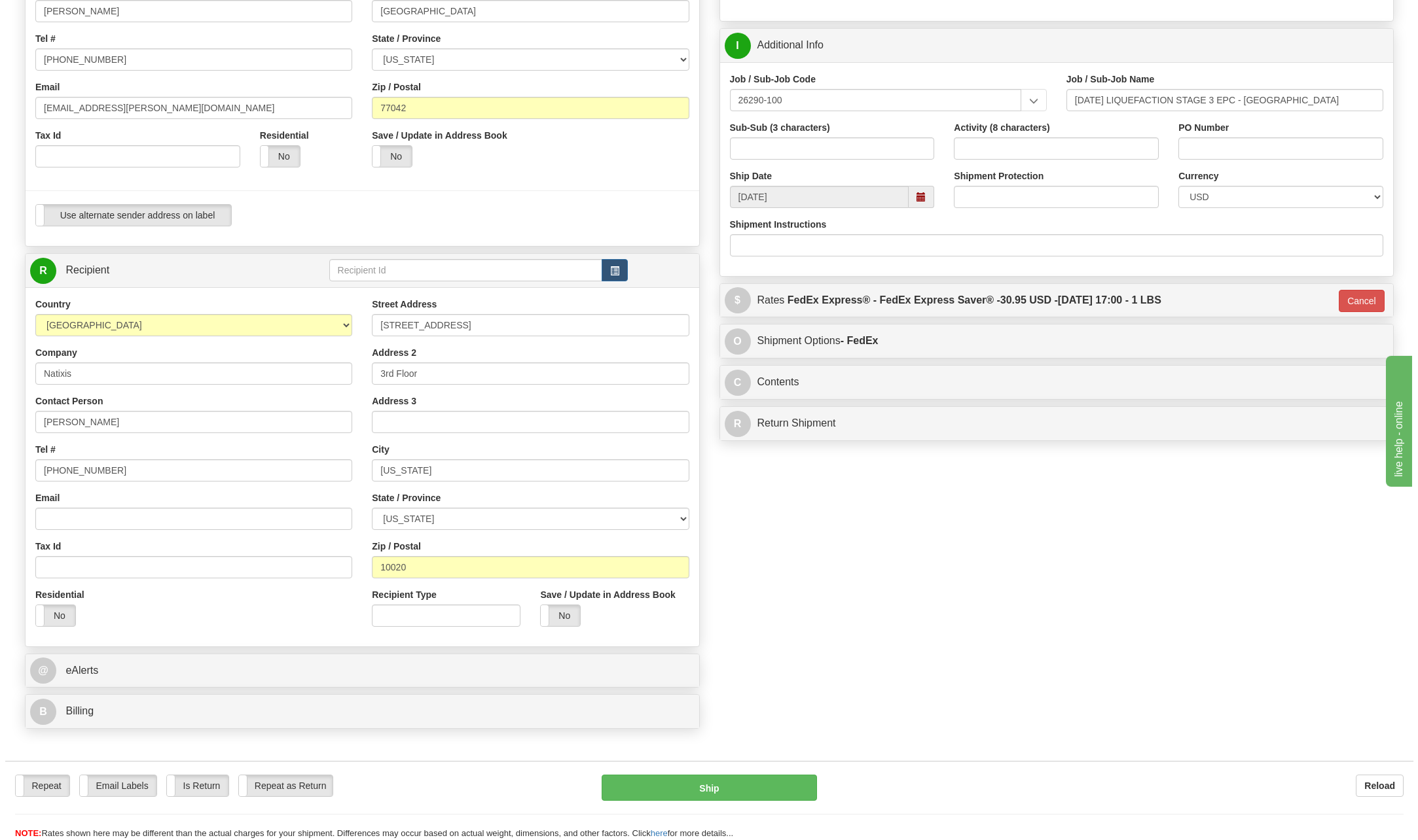
scroll to position [261, 0]
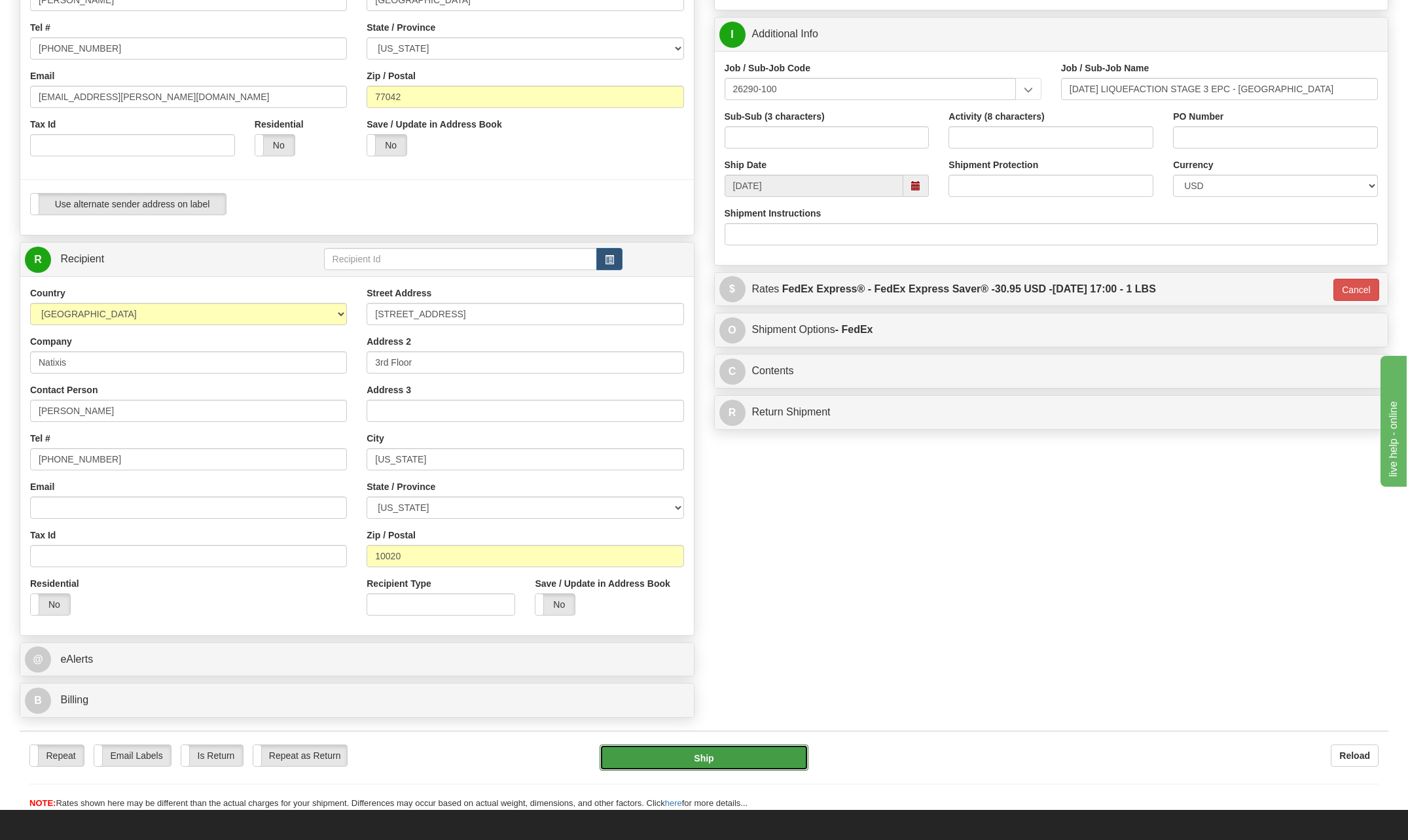
click at [744, 755] on button "Ship" at bounding box center [704, 758] width 209 height 26
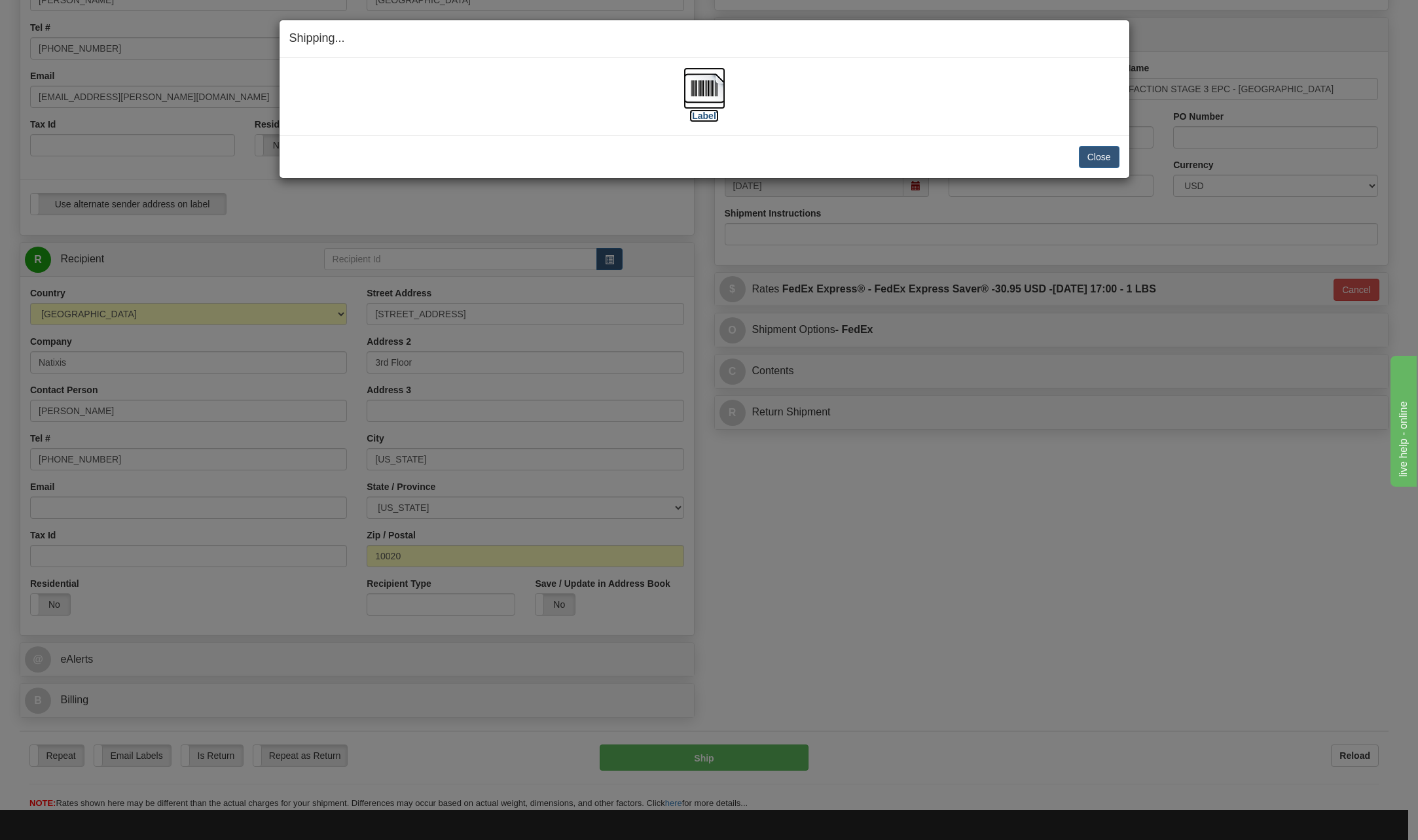
click at [710, 87] on img at bounding box center [704, 88] width 42 height 42
